Goal: Information Seeking & Learning: Learn about a topic

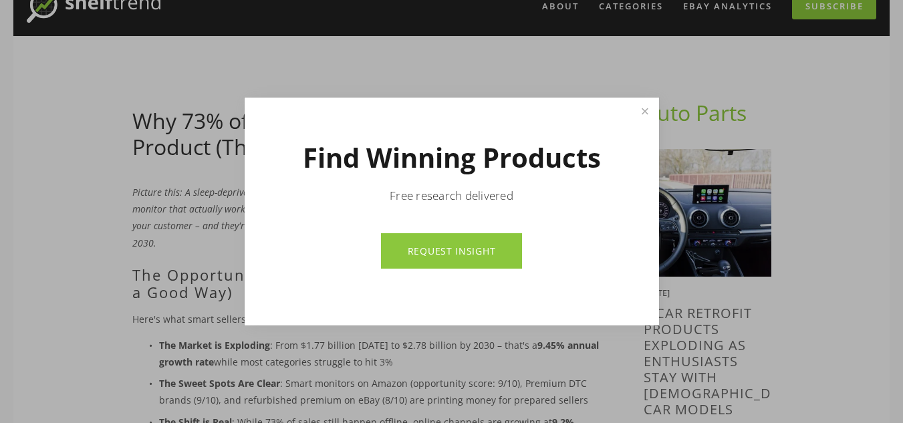
scroll to position [60, 0]
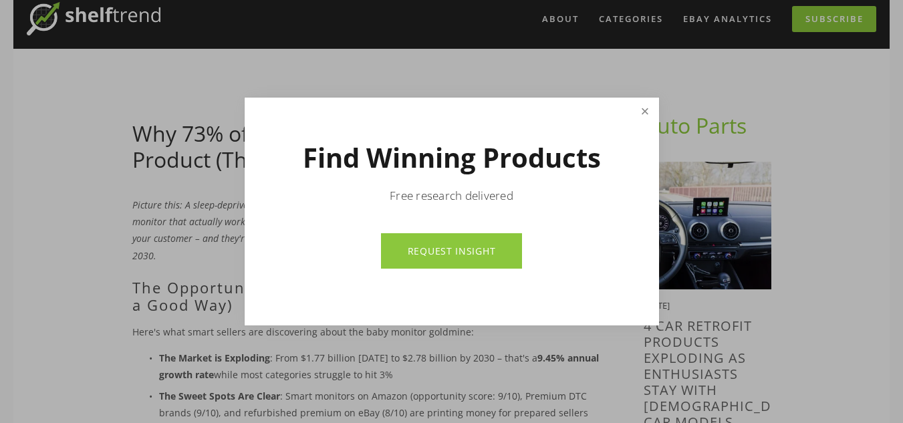
click at [650, 120] on link "Close" at bounding box center [644, 111] width 23 height 23
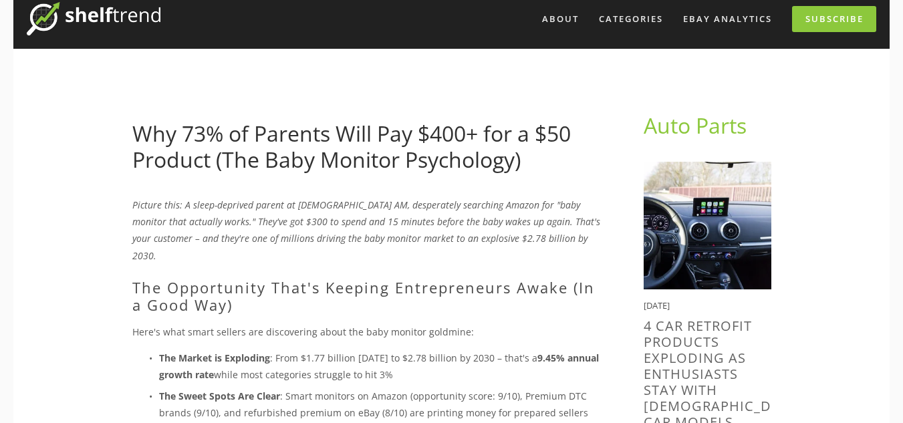
scroll to position [0, 0]
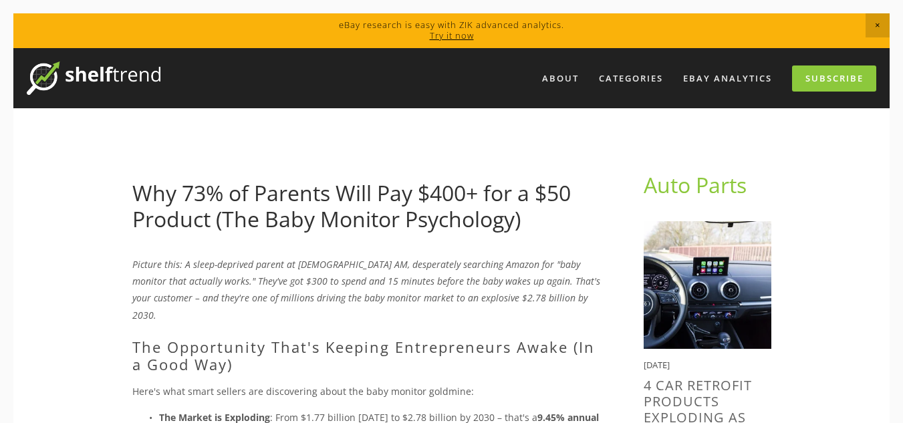
click at [879, 19] on span "Close Announcement" at bounding box center [878, 25] width 24 height 24
